Goal: Navigation & Orientation: Find specific page/section

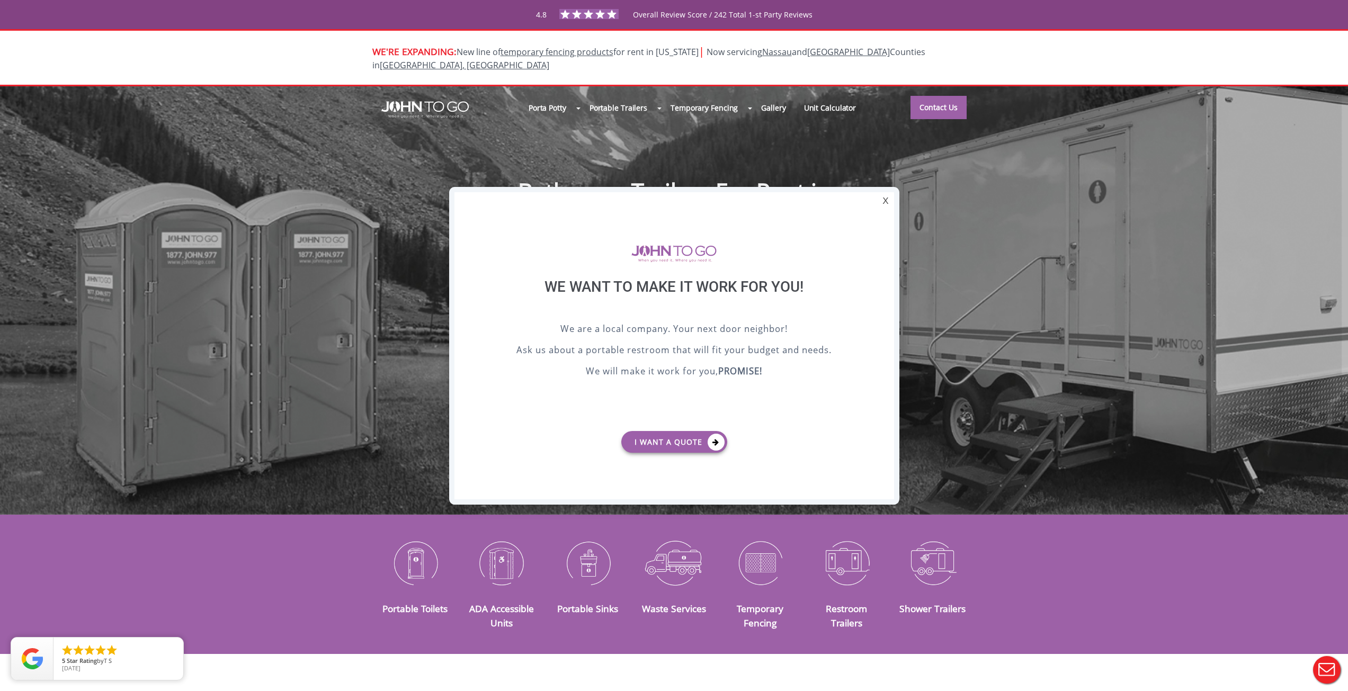
click at [957, 212] on div at bounding box center [674, 345] width 1348 height 691
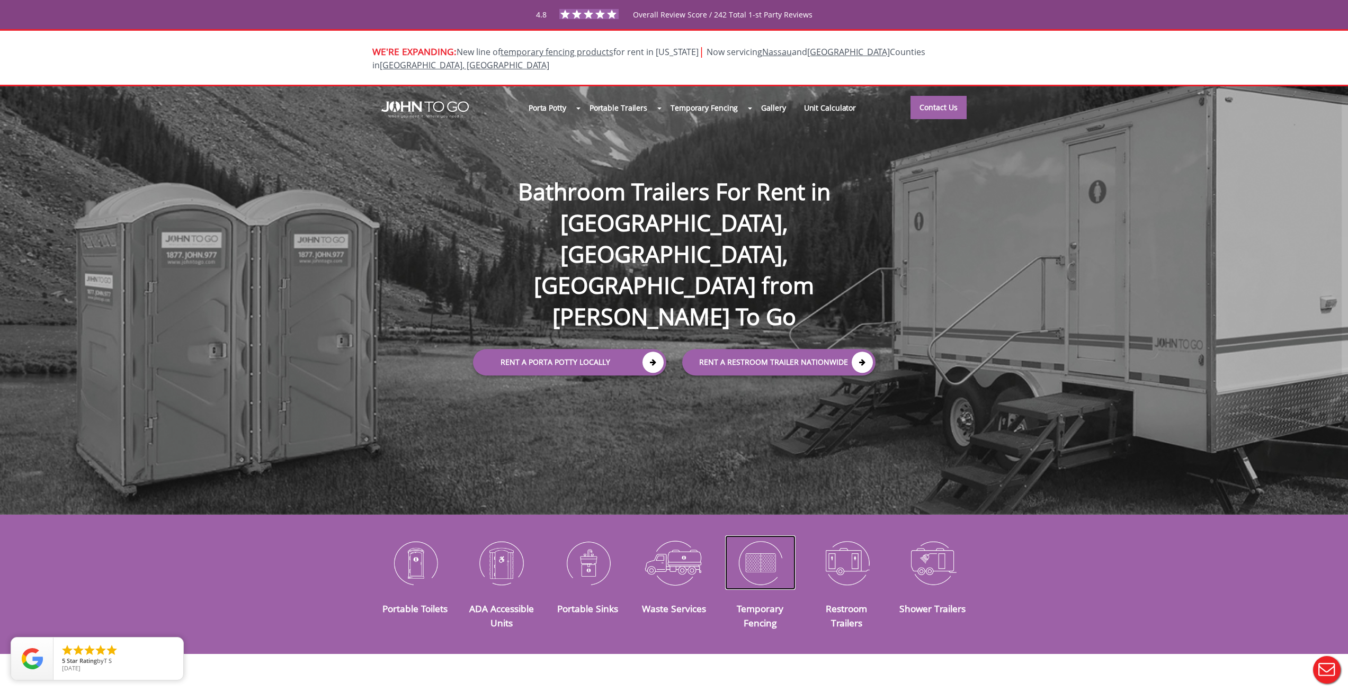
click at [755, 557] on img at bounding box center [760, 563] width 70 height 55
